Goal: Check status

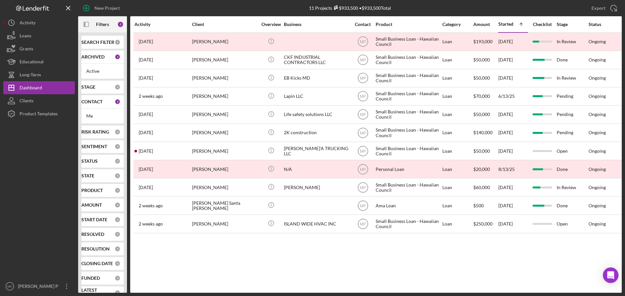
click at [29, 210] on div at bounding box center [39, 200] width 72 height 160
click at [234, 261] on div "Activity Client Overview Business Contact Product Category Amount Started Icon/…" at bounding box center [375, 154] width 491 height 277
click at [29, 187] on div at bounding box center [39, 200] width 72 height 160
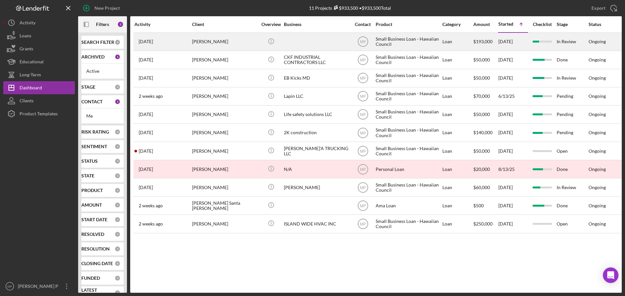
click at [285, 39] on div at bounding box center [316, 41] width 65 height 17
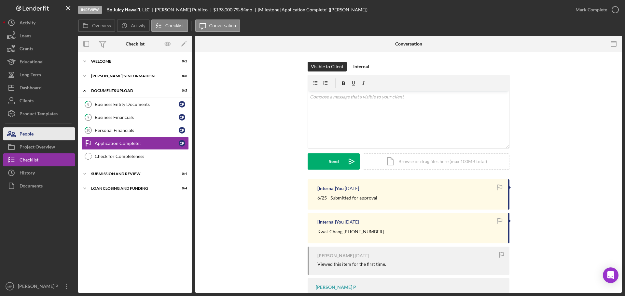
drag, startPoint x: 38, startPoint y: 135, endPoint x: 44, endPoint y: 133, distance: 5.9
click at [38, 135] on button "People" at bounding box center [39, 134] width 72 height 13
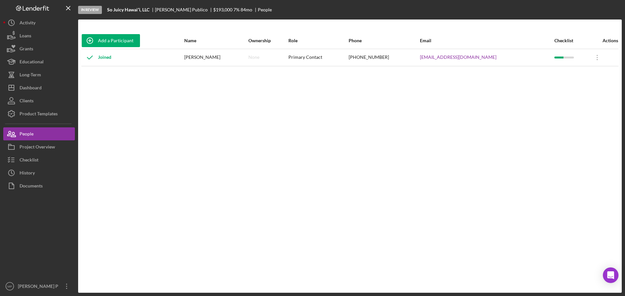
click at [580, 13] on div "In Review So Juicy Hawaiʻi, LLC [PERSON_NAME] $193,000 7 % 84 mo People" at bounding box center [349, 10] width 543 height 20
